Goal: Obtain resource: Download file/media

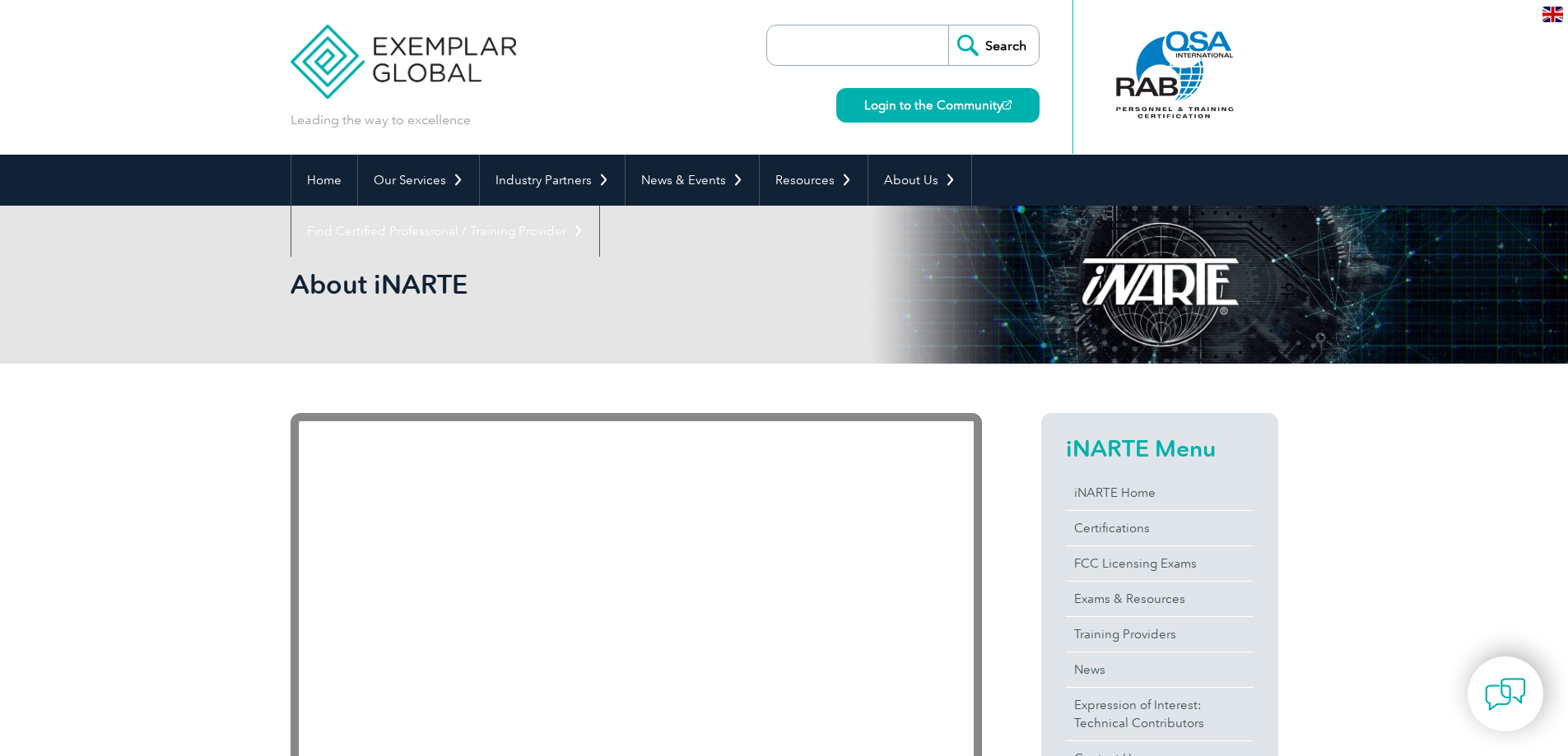
click at [0, 0] on link "About iNARTE" at bounding box center [0, 0] width 0 height 0
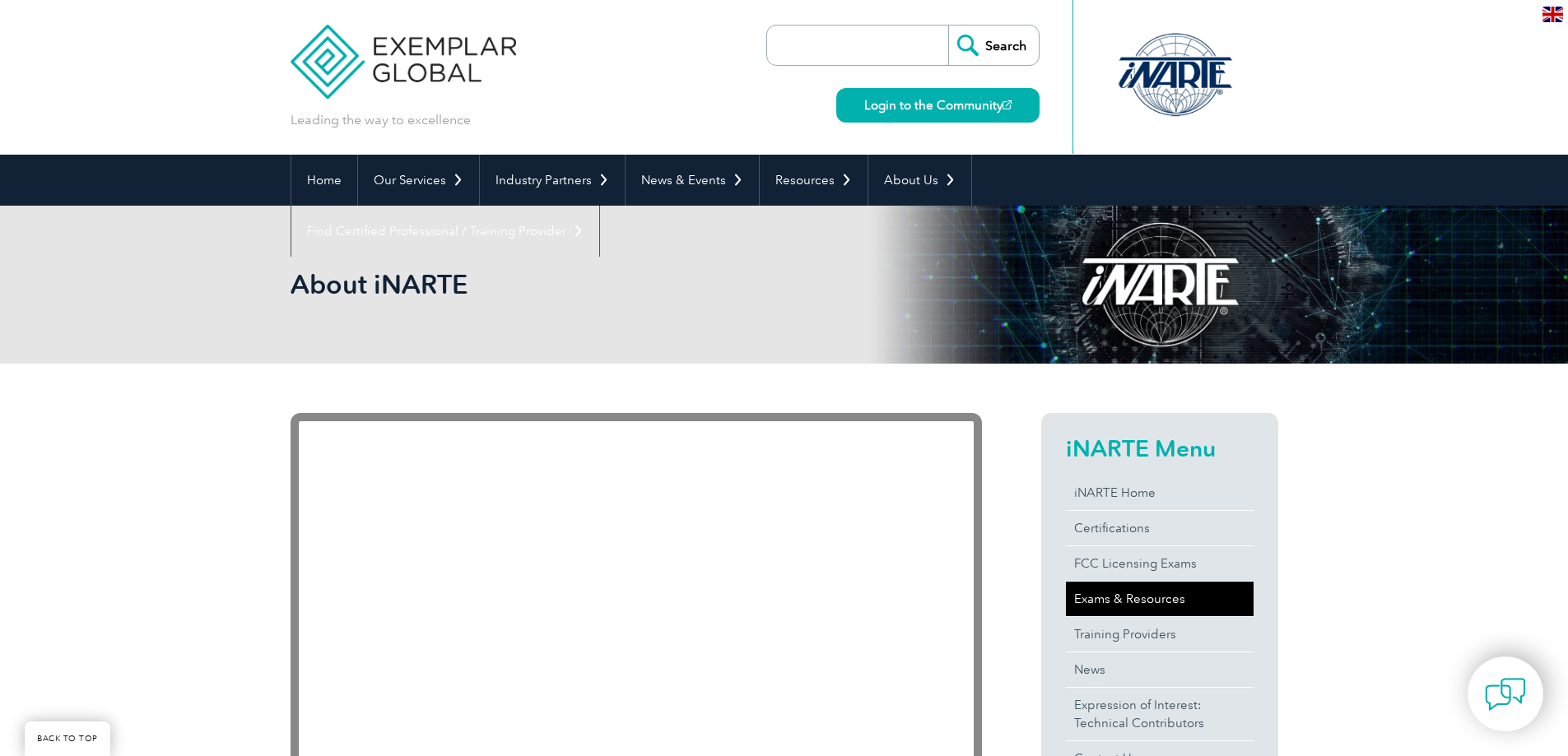
scroll to position [202, 0]
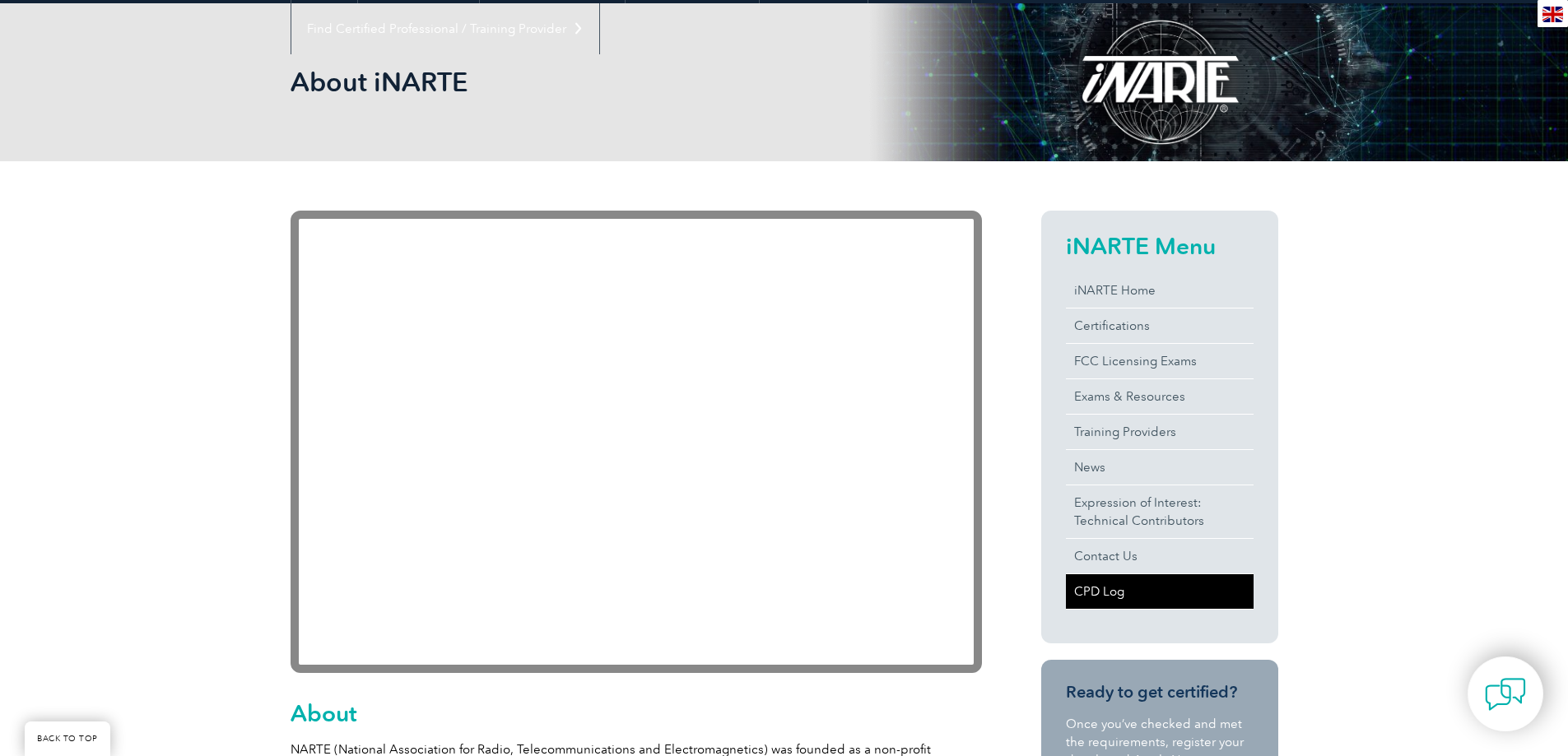
click at [1091, 597] on link "CPD Log" at bounding box center [1159, 591] width 187 height 34
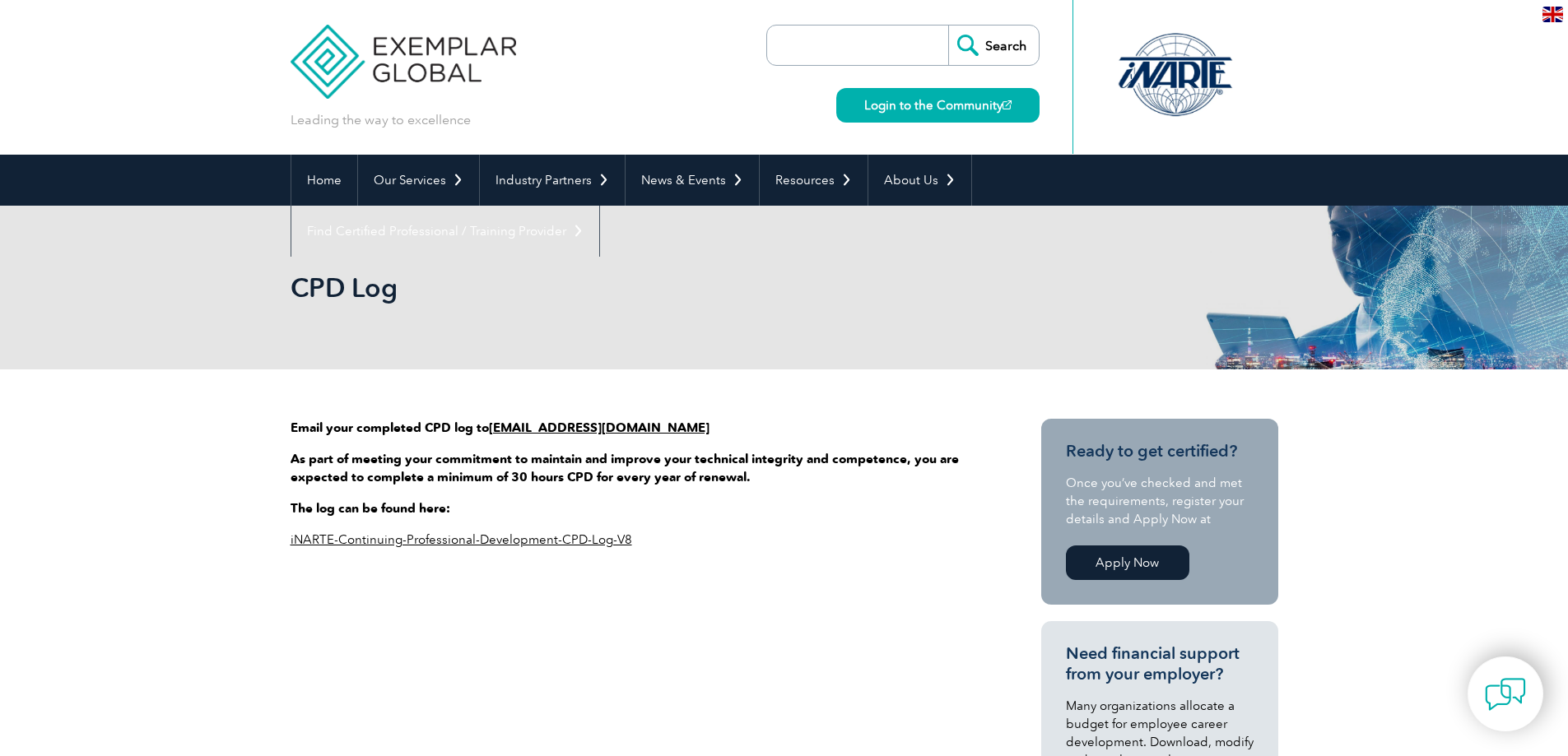
click at [515, 558] on div "Email your completed CPD log to [EMAIL_ADDRESS][DOMAIN_NAME] As part of meeting…" at bounding box center [636, 490] width 691 height 143
click at [469, 533] on link "iNARTE-Continuing-Professional-Development-CPD-Log-V8" at bounding box center [462, 540] width 342 height 15
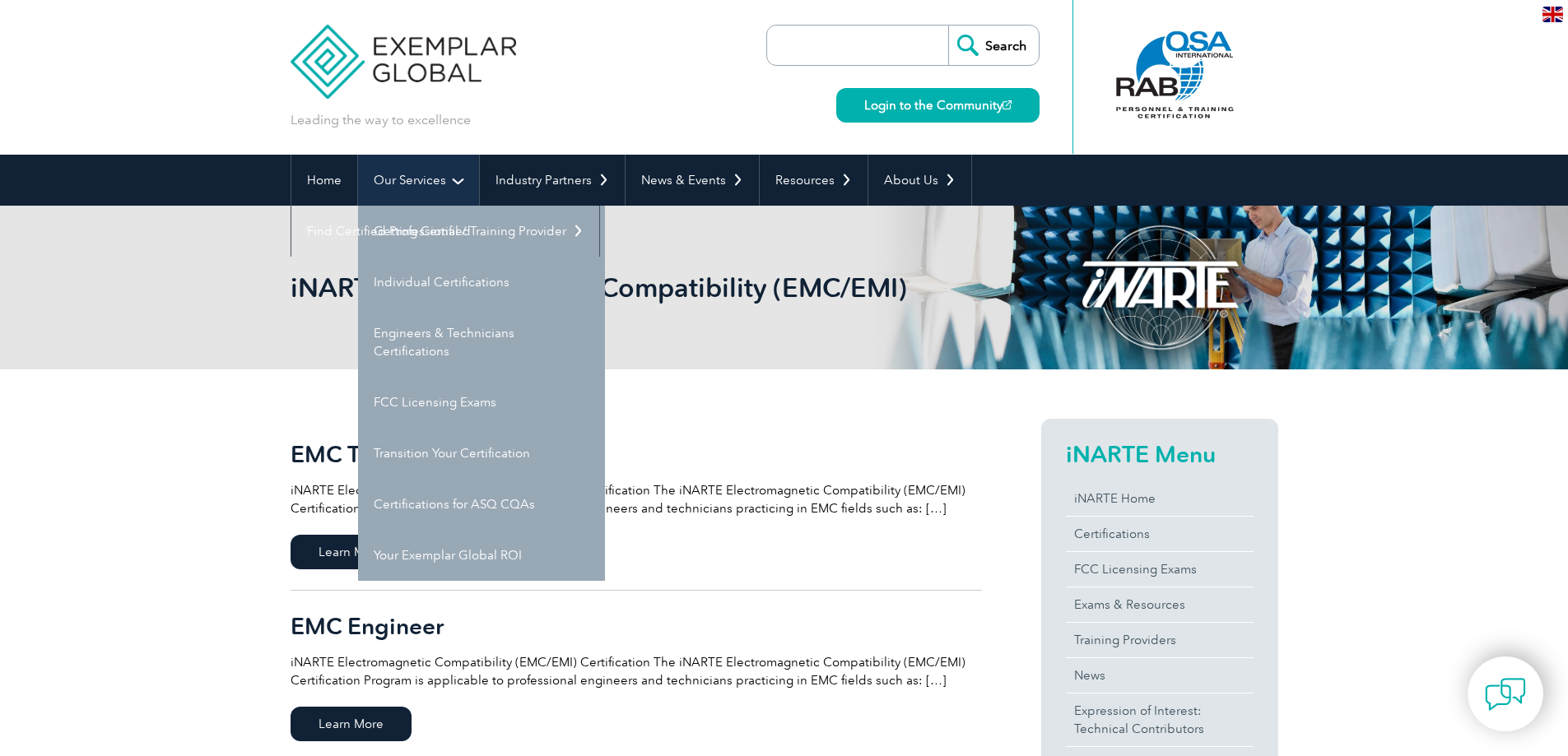
click at [421, 185] on link "Our Services" at bounding box center [419, 180] width 121 height 51
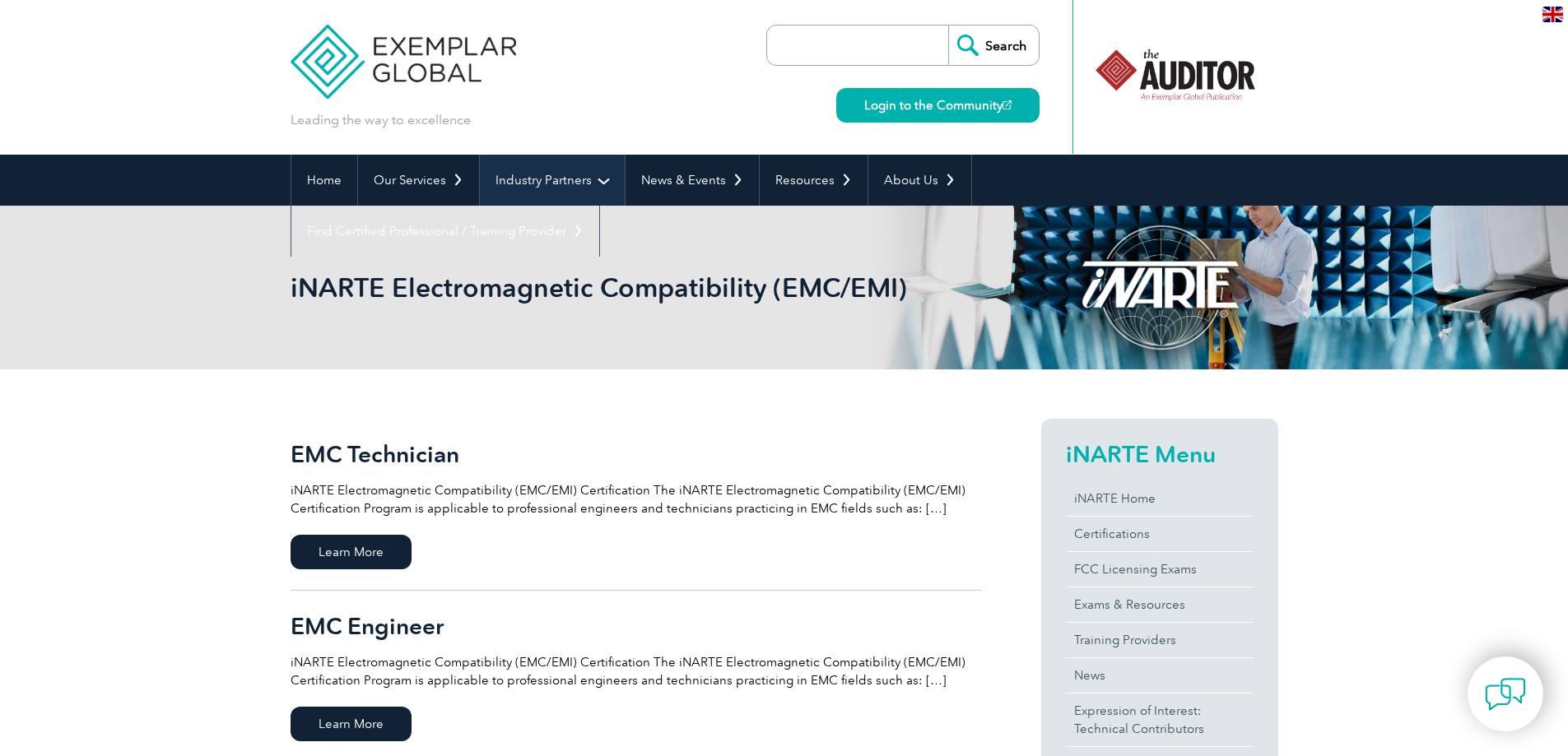
click at [569, 179] on link "Industry Partners" at bounding box center [552, 180] width 145 height 51
